Goal: Use online tool/utility: Use online tool/utility

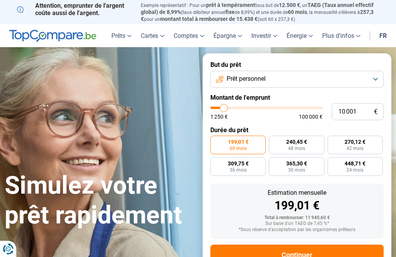
type input "11 500"
type input "11500"
type input "11 000"
type input "11000"
type input "10 750"
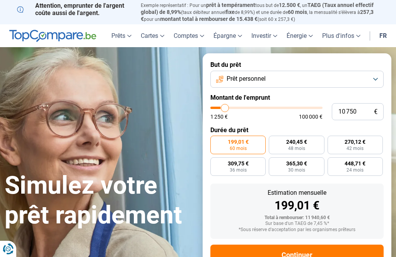
type input "10750"
type input "10 000"
type input "10000"
type input "9 250"
type input "9250"
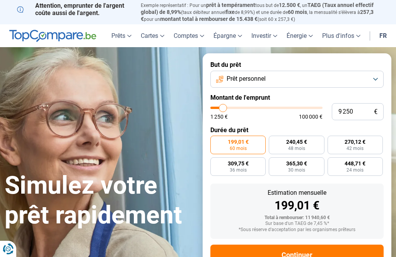
type input "9 000"
type input "9000"
type input "8 500"
type input "8500"
type input "8 250"
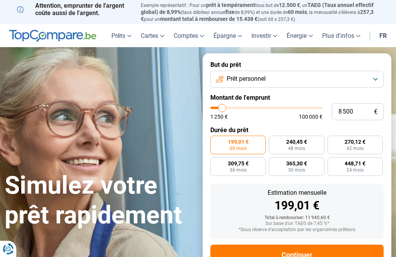
type input "8250"
type input "7 750"
type input "7750"
type input "7 500"
type input "7500"
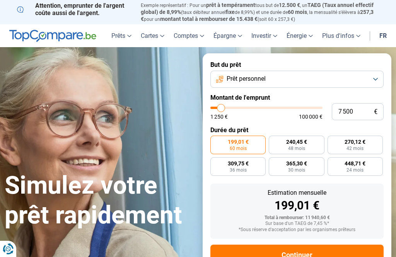
type input "7 000"
type input "7000"
type input "6 750"
type input "6750"
type input "6 250"
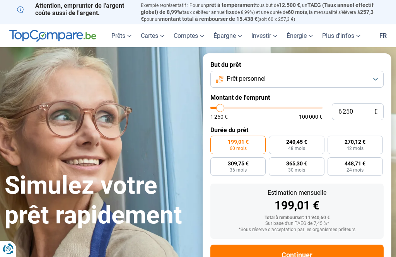
type input "6250"
type input "6 000"
type input "6000"
type input "5 500"
type input "5500"
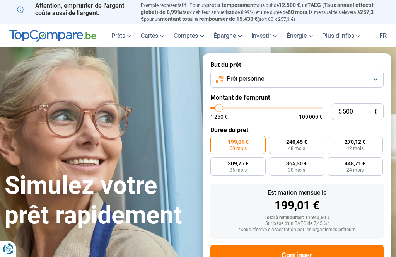
type input "5 250"
type input "5250"
type input "4 750"
type input "4750"
radio input "true"
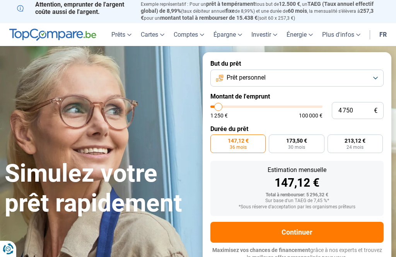
scroll to position [2, 0]
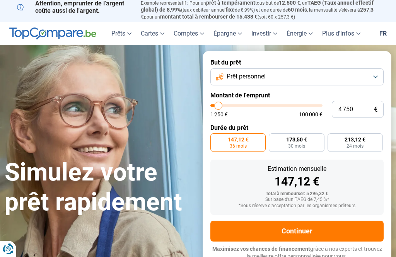
type input "15500"
click at [229, 106] on input "range" at bounding box center [266, 105] width 112 height 2
type input "15 500"
radio input "false"
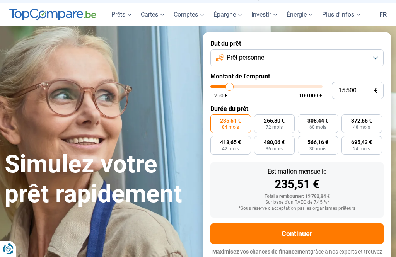
scroll to position [24, 0]
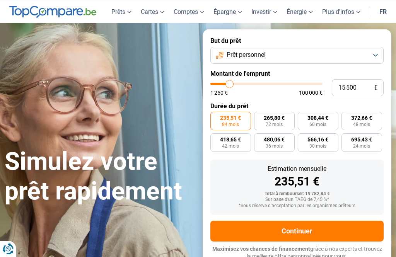
type input "21250"
click at [236, 83] on input "range" at bounding box center [266, 84] width 112 height 2
type input "21 250"
radio input "false"
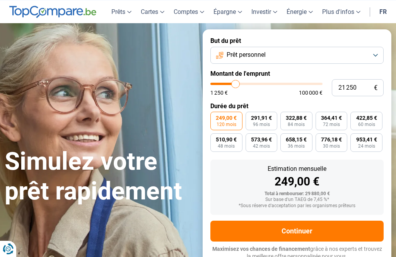
type input "22 500"
type input "22500"
type input "22 250"
type input "22250"
type input "21 500"
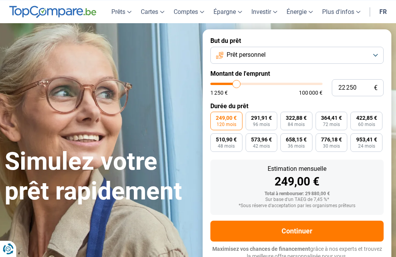
type input "21500"
type input "20 750"
type input "20750"
type input "20 000"
type input "20000"
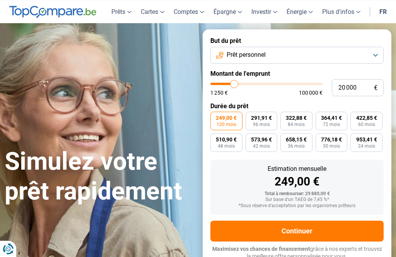
type input "19 250"
type input "19250"
type input "18 250"
type input "18250"
type input "17 500"
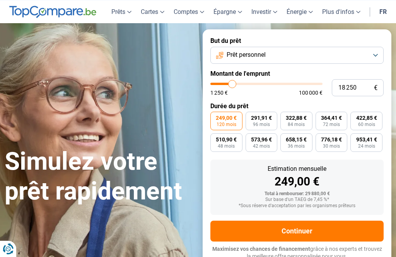
type input "17500"
type input "17 000"
type input "17000"
type input "16 250"
type input "16250"
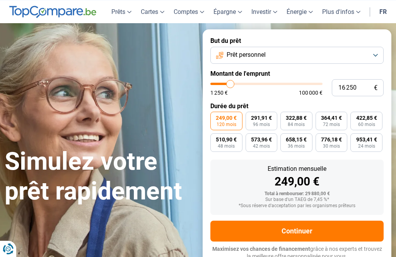
type input "15 500"
type input "15500"
type input "14 750"
type input "14750"
type input "14 500"
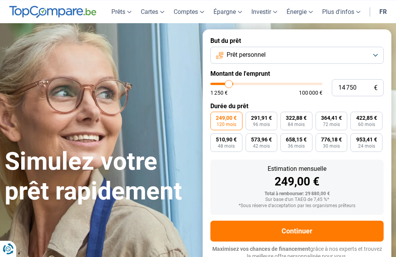
type input "14500"
type input "14 000"
type input "14000"
type input "13 750"
type input "13750"
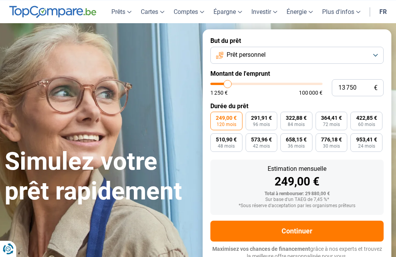
type input "13 250"
type input "13250"
type input "13 000"
type input "13000"
type input "12 500"
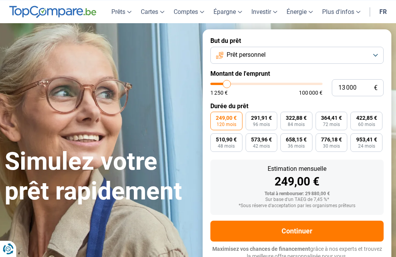
type input "12500"
type input "12 250"
type input "12250"
type input "11 750"
type input "11750"
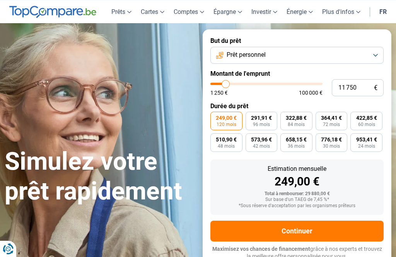
type input "11 000"
type input "11000"
type input "10 250"
type input "10250"
type input "10 000"
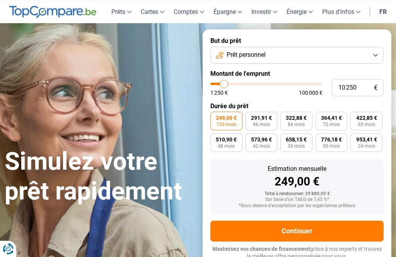
type input "10000"
type input "9 250"
type input "9250"
type input "8 500"
type input "8500"
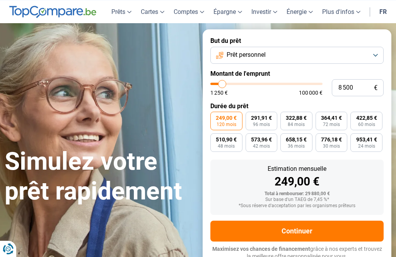
type input "8 250"
type input "8250"
type input "7 750"
type input "7750"
type input "7 000"
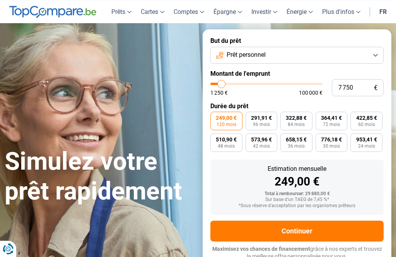
type input "7000"
type input "6 750"
type input "6750"
type input "6 000"
type input "6000"
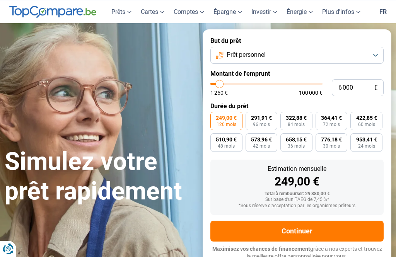
type input "5 500"
type input "5500"
radio input "true"
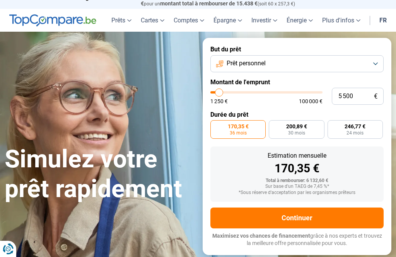
scroll to position [2, 0]
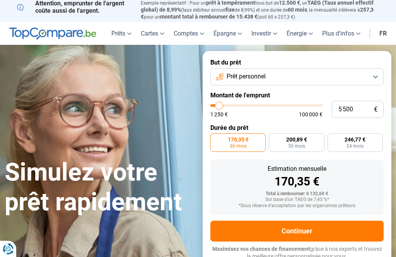
type input "7 000"
type input "7000"
type input "7 500"
type input "7500"
type input "7 750"
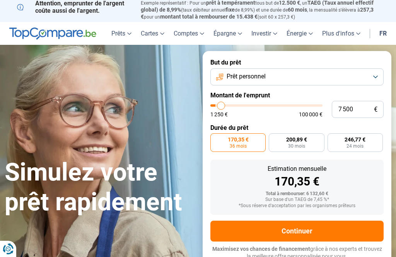
type input "7750"
type input "8 250"
type input "8250"
type input "8 500"
type input "8500"
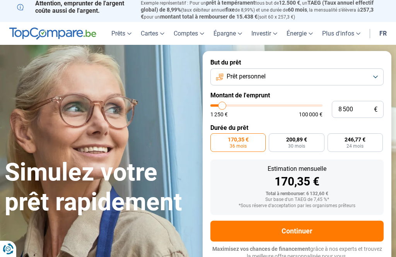
type input "9 000"
type input "9000"
type input "9 250"
type input "9250"
type input "9 500"
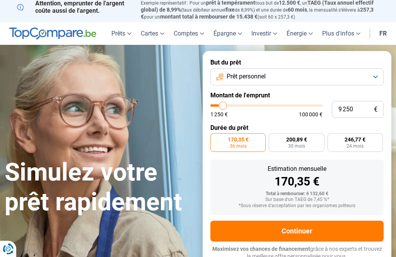
type input "9500"
type input "10 000"
type input "10000"
type input "10 750"
type input "10750"
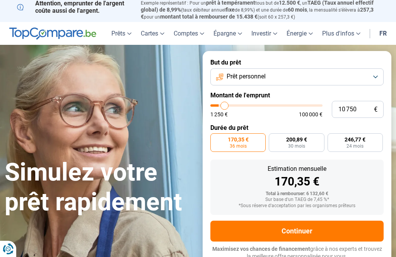
type input "11 000"
type input "11000"
type input "11 500"
type input "11500"
type input "11 750"
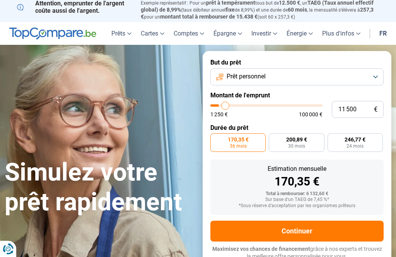
type input "11750"
type input "12 250"
type input "12250"
type input "12 500"
type input "12500"
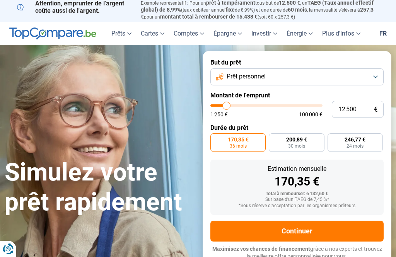
type input "13 000"
type input "13000"
type input "13 250"
type input "13250"
type input "13 750"
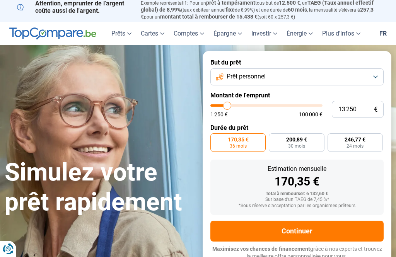
type input "13750"
type input "14 000"
type input "14000"
radio input "false"
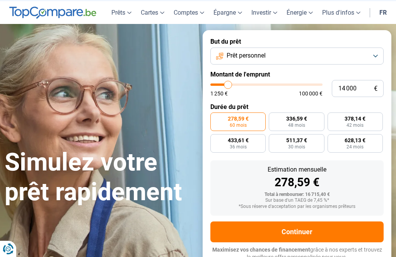
scroll to position [24, 0]
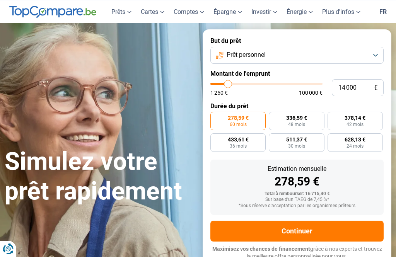
type input "14 750"
type input "14750"
type input "14 500"
type input "14500"
type input "13 750"
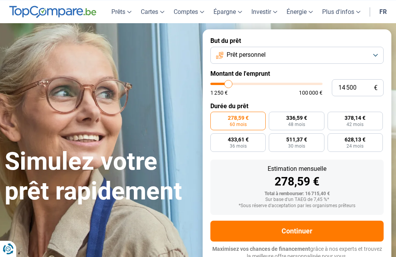
type input "13750"
type input "13 250"
type input "13250"
type input "13 000"
type input "13000"
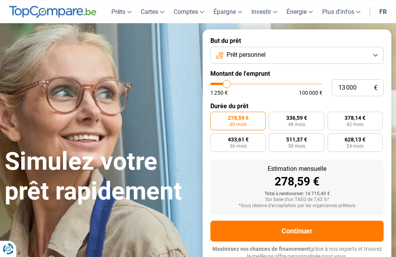
type input "12 500"
type input "12500"
type input "12 250"
type input "12250"
type input "11 750"
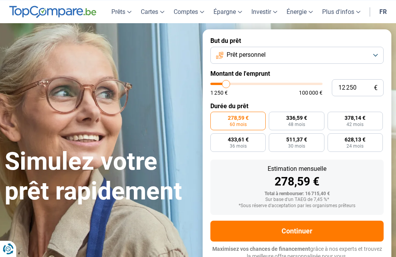
type input "11750"
type input "11 500"
type input "11500"
type input "11 000"
type input "11000"
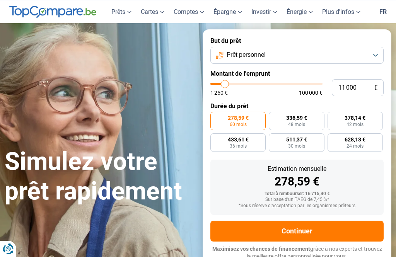
type input "10 750"
type input "10750"
type input "10 250"
type input "10250"
type input "10 000"
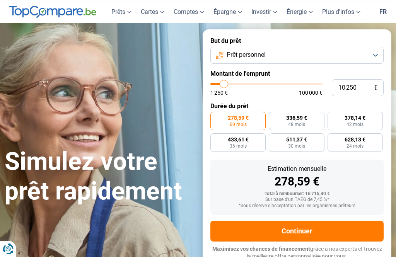
type input "10000"
type input "9 500"
type input "9500"
radio input "true"
